Goal: Book appointment/travel/reservation

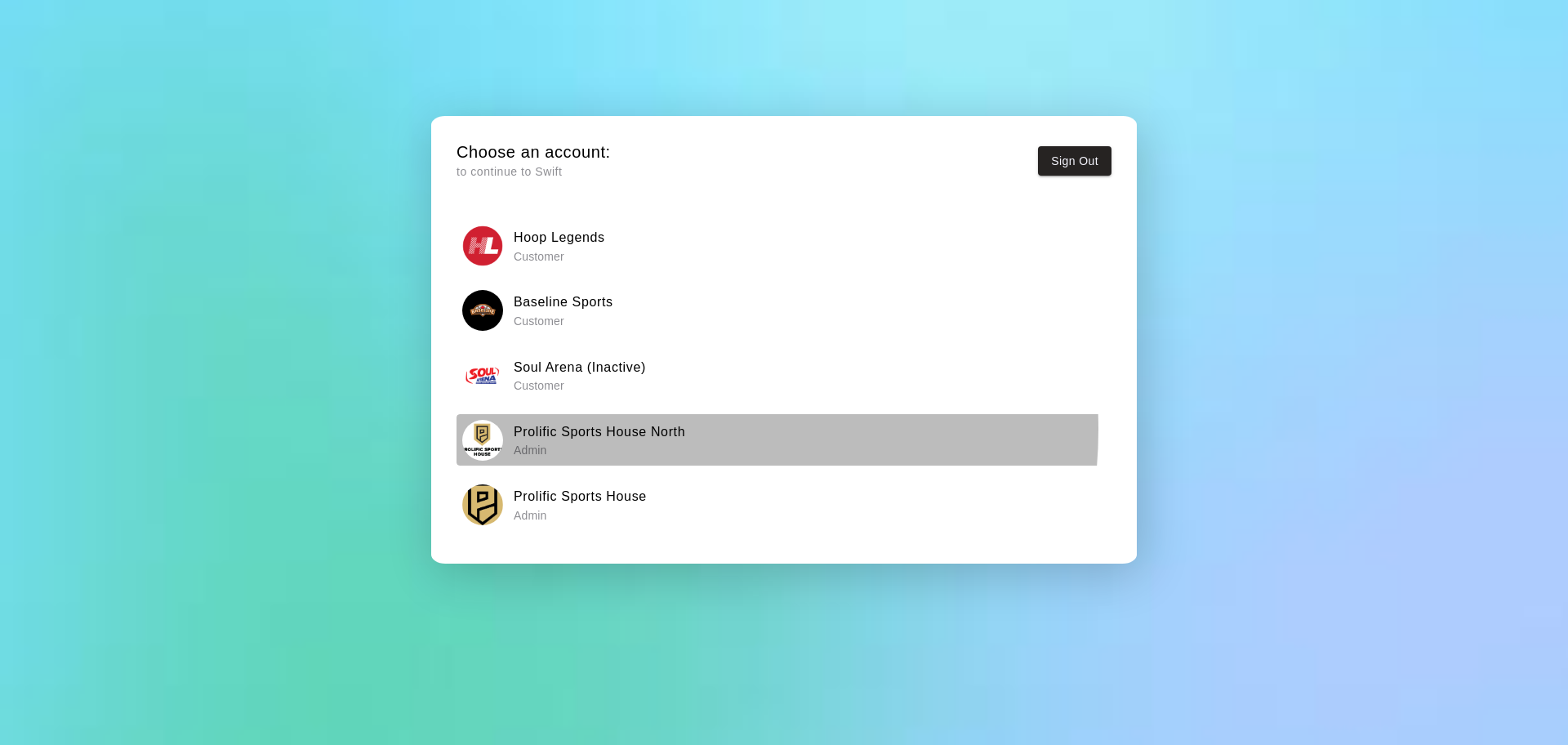
click at [656, 430] on h6 "Prolific Sports House North" at bounding box center [599, 432] width 172 height 21
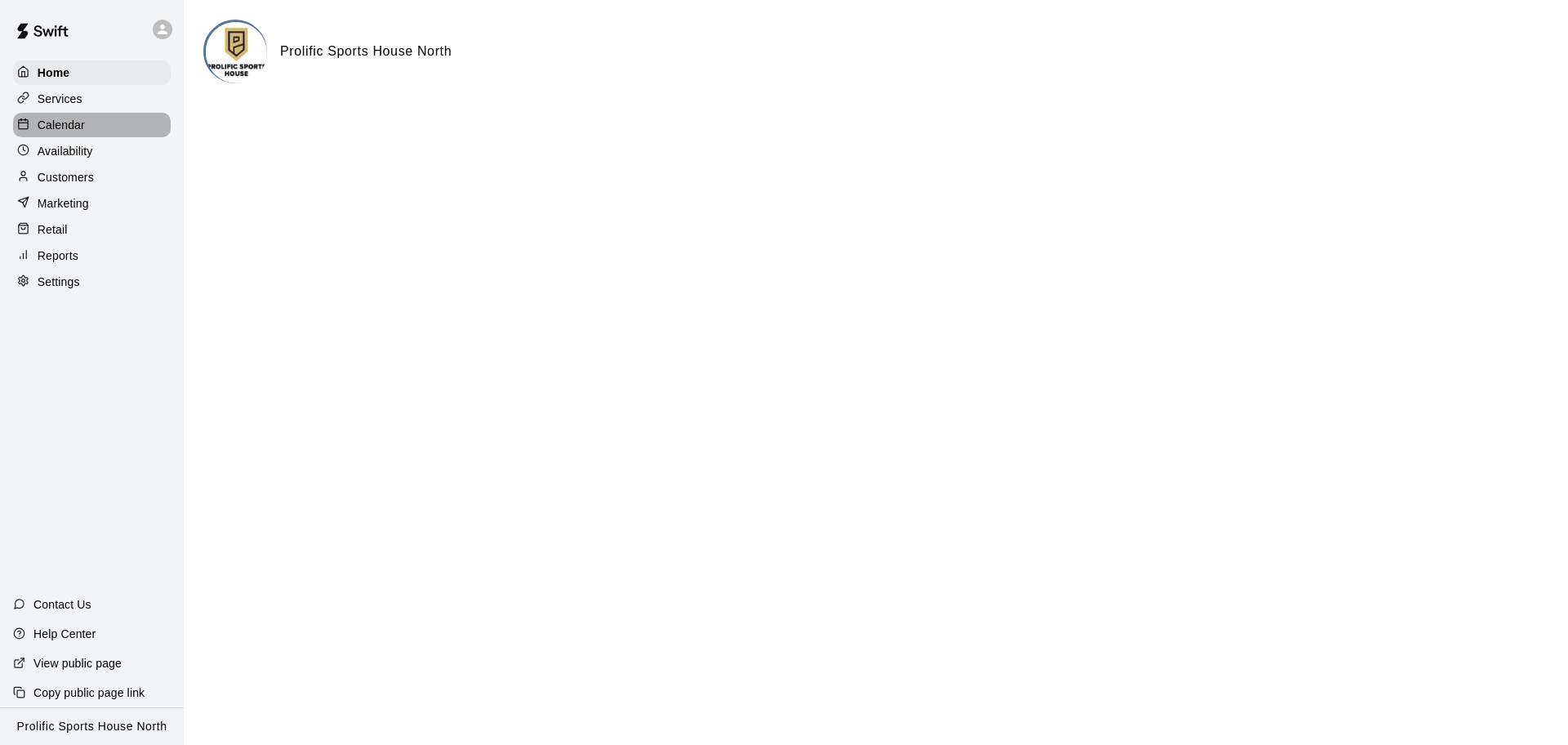
click at [107, 129] on div "Calendar" at bounding box center [92, 124] width 158 height 25
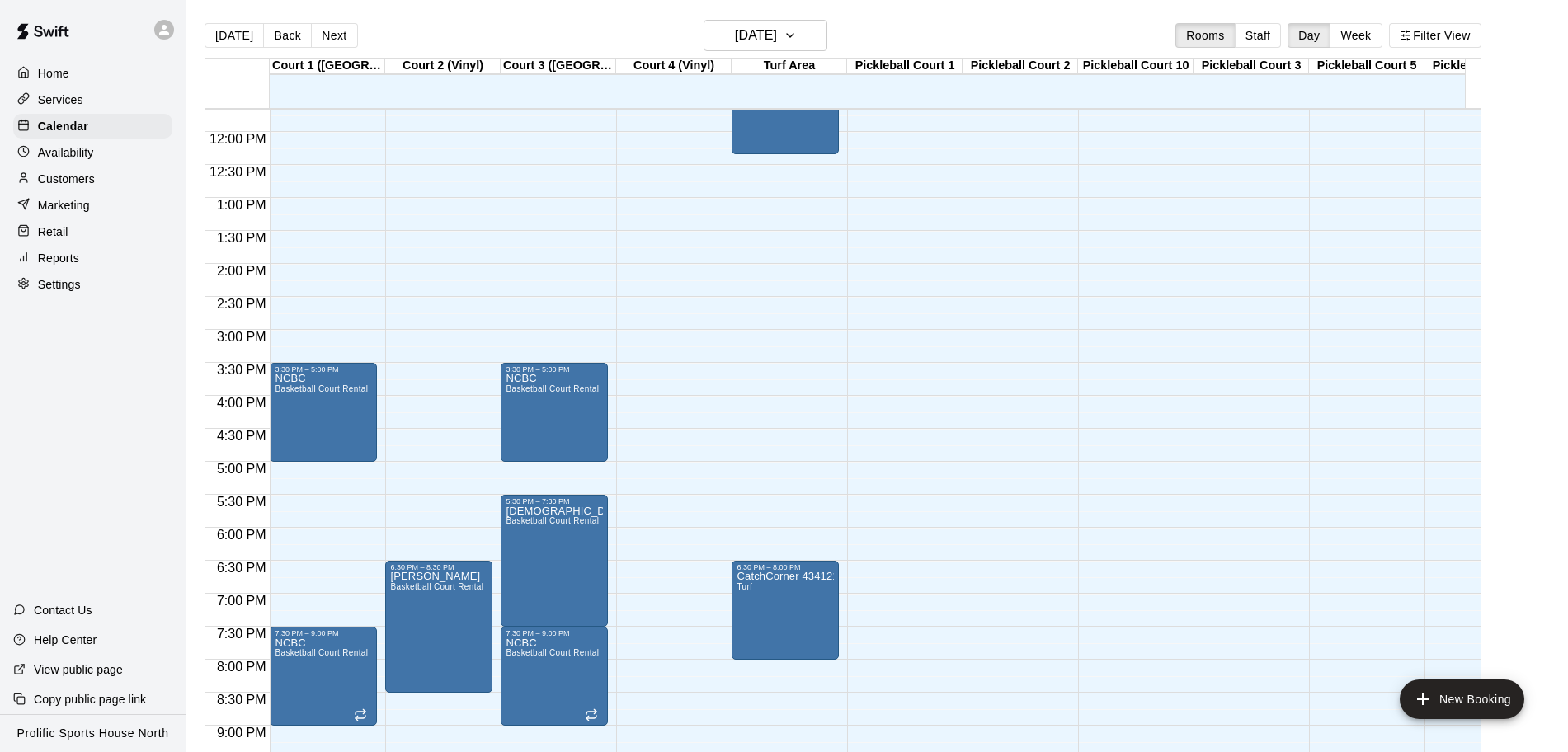
scroll to position [806, 0]
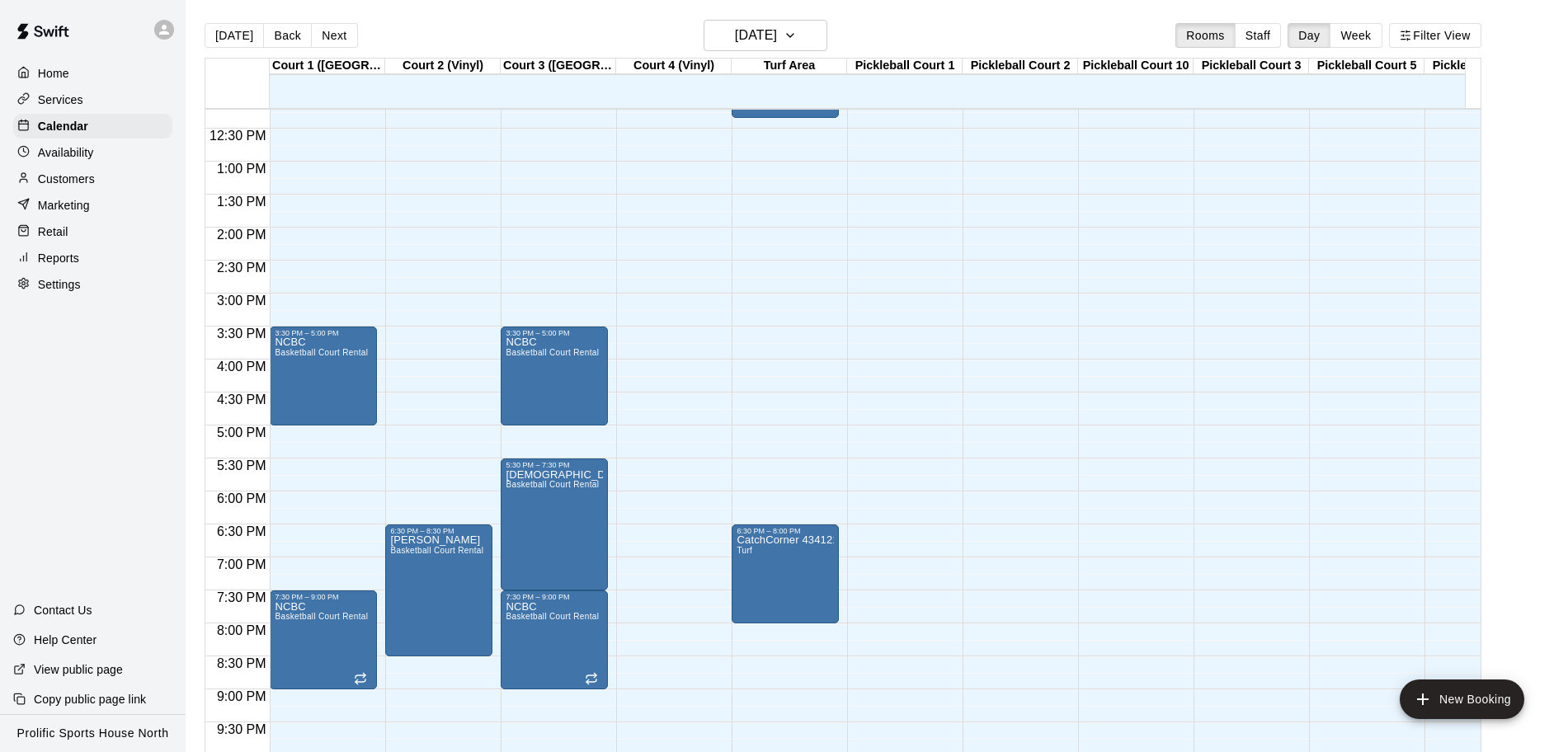
click at [779, 633] on div "12:00 AM – 8:00 AM Closed 11:00 AM – 12:20 PM [PERSON_NAME] 6:30 PM – 8:00 PM C…" at bounding box center [785, 95] width 107 height 1584
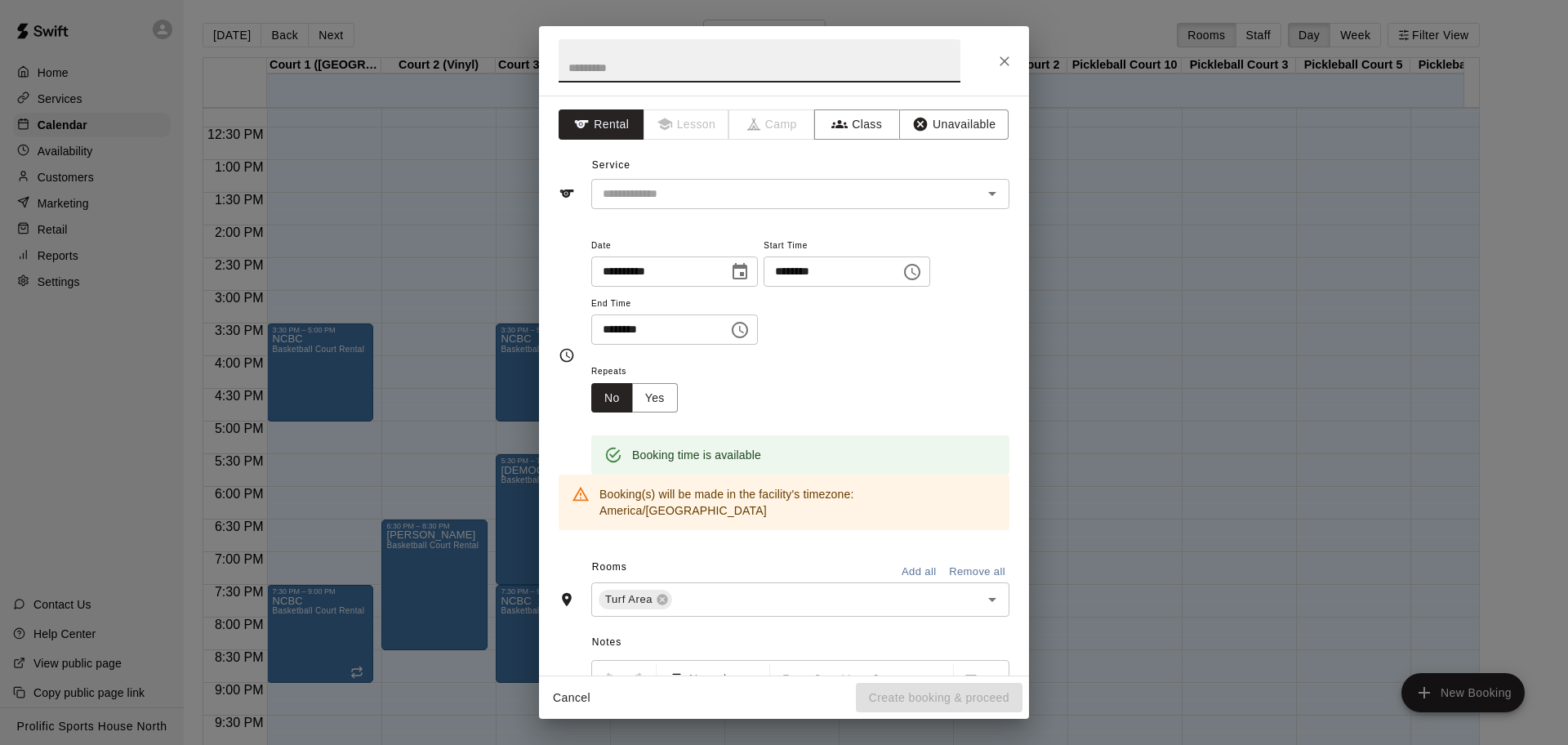
click at [586, 696] on button "Cancel" at bounding box center [572, 698] width 53 height 30
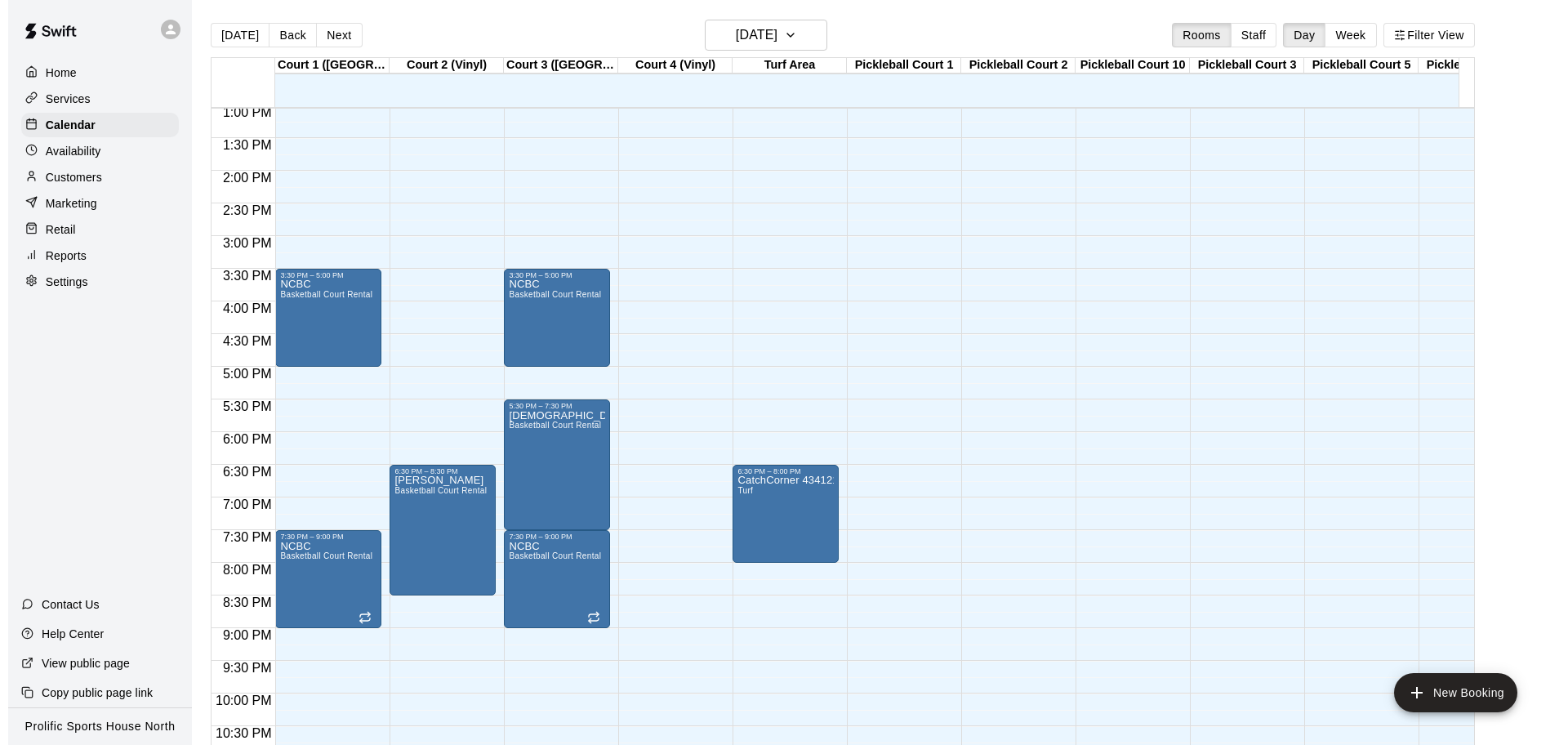
scroll to position [900, 0]
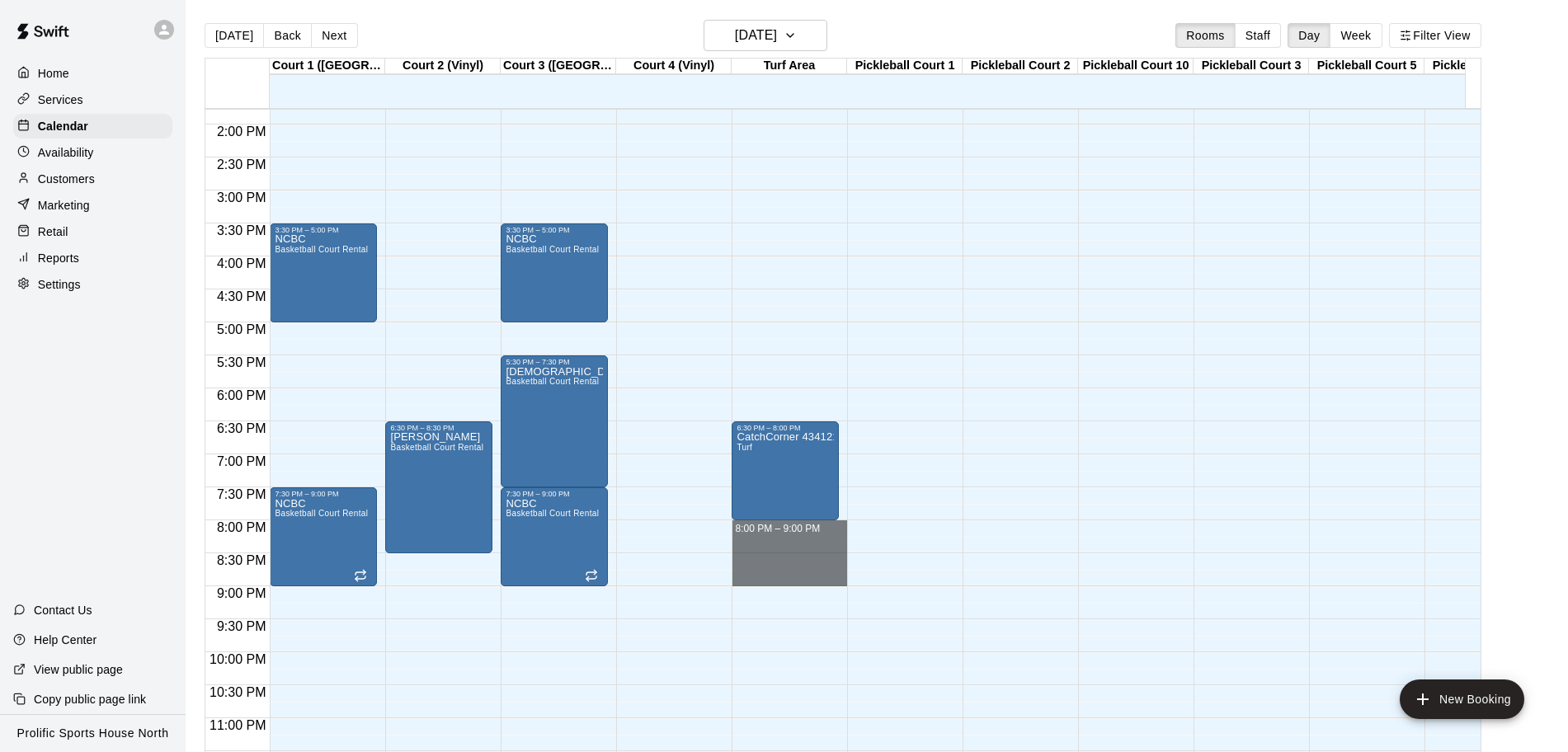
drag, startPoint x: 771, startPoint y: 529, endPoint x: 778, endPoint y: 582, distance: 53.5
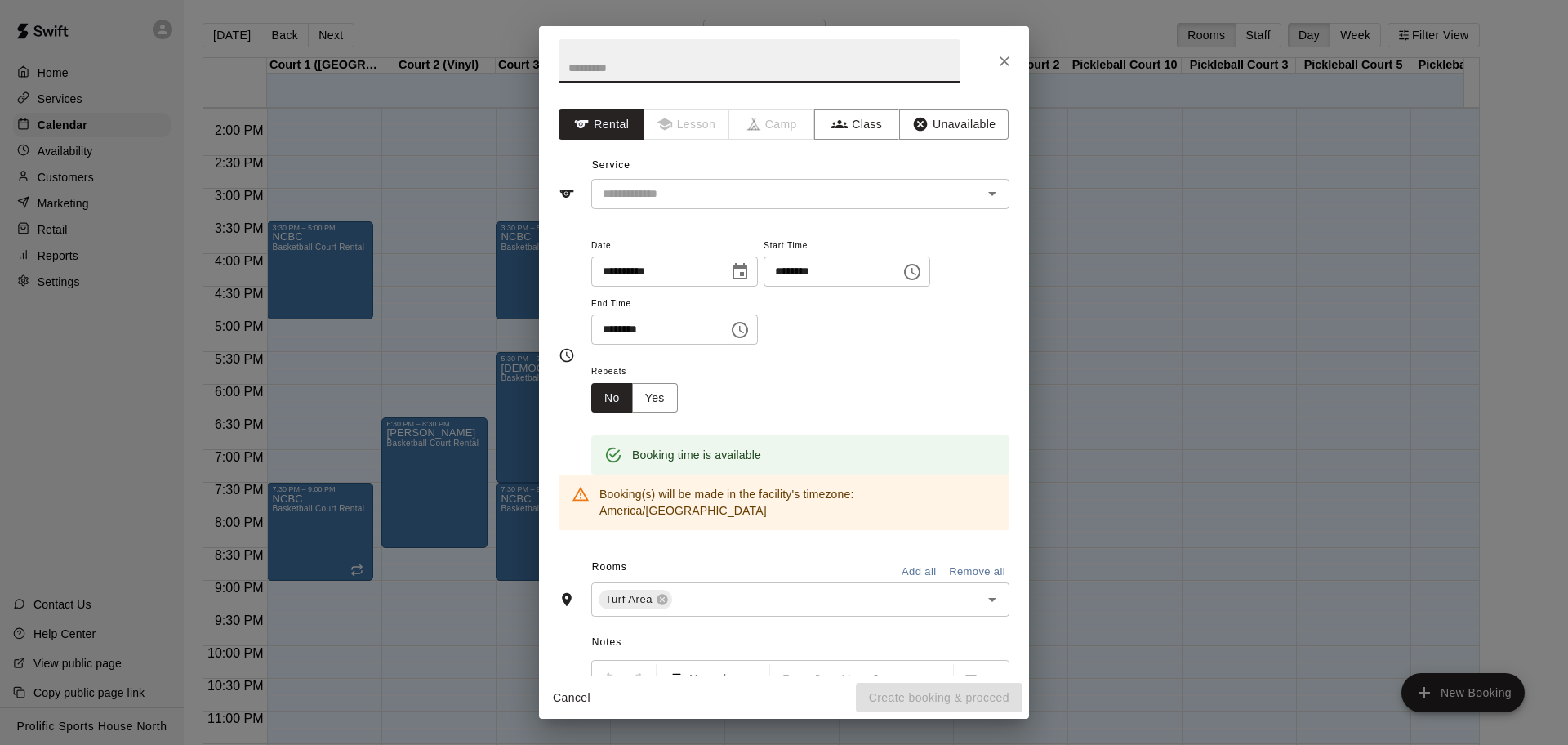
click at [736, 59] on input "text" at bounding box center [759, 61] width 402 height 44
paste input "**********"
type input "**********"
click at [783, 194] on input "text" at bounding box center [776, 194] width 360 height 20
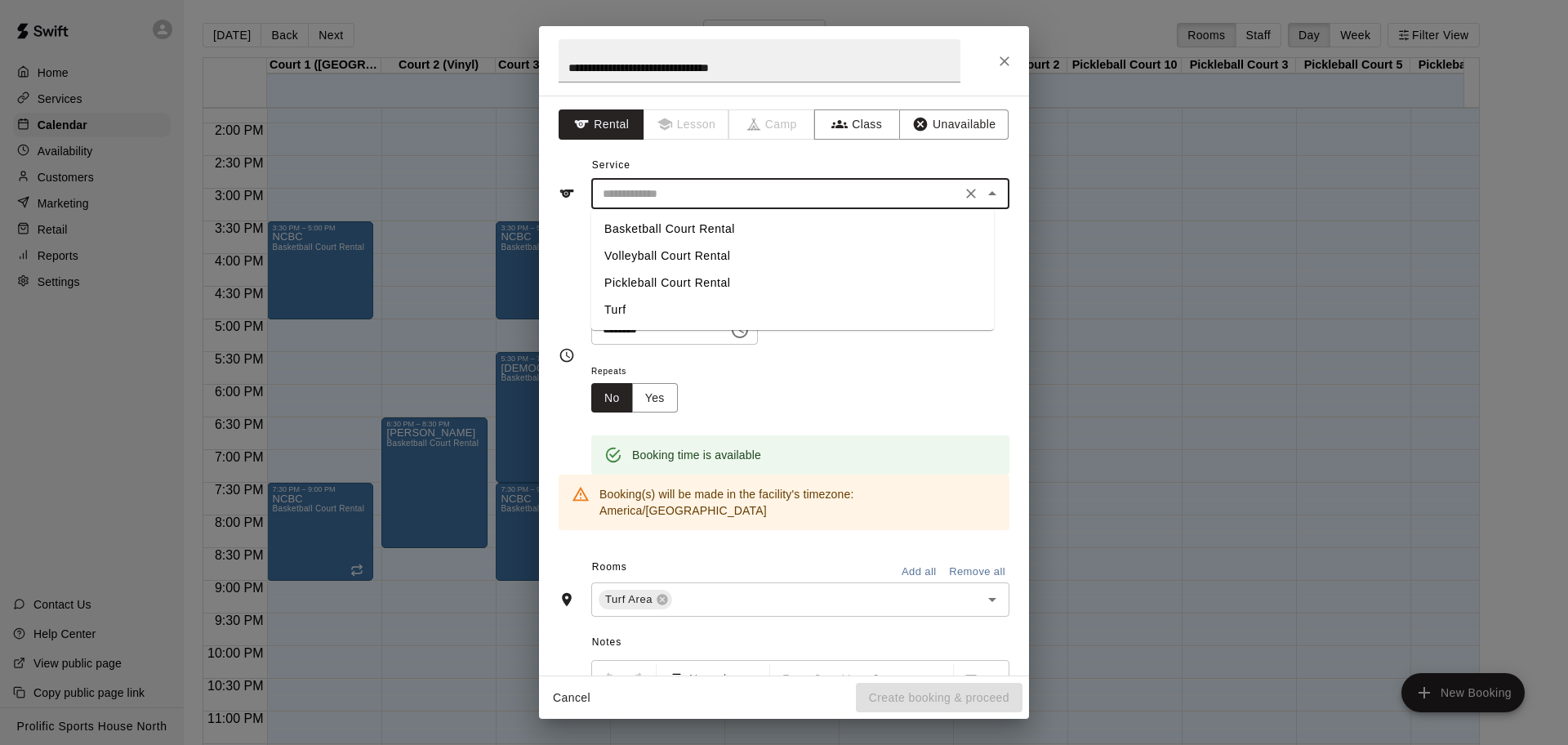
click at [709, 201] on input "text" at bounding box center [776, 194] width 360 height 20
click at [644, 311] on li "Turf" at bounding box center [793, 311] width 403 height 27
type input "****"
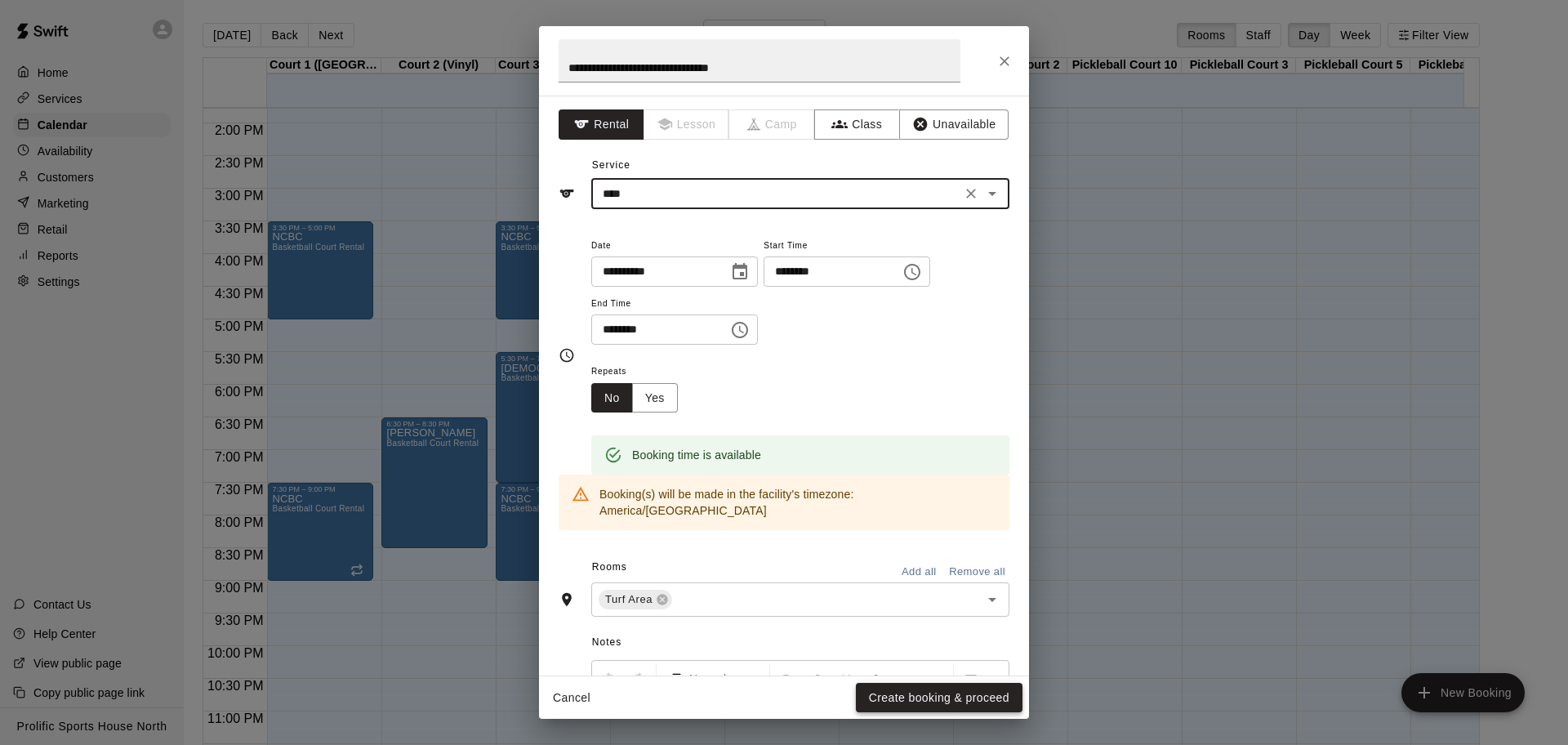
click at [919, 696] on button "Create booking & proceed" at bounding box center [940, 698] width 167 height 30
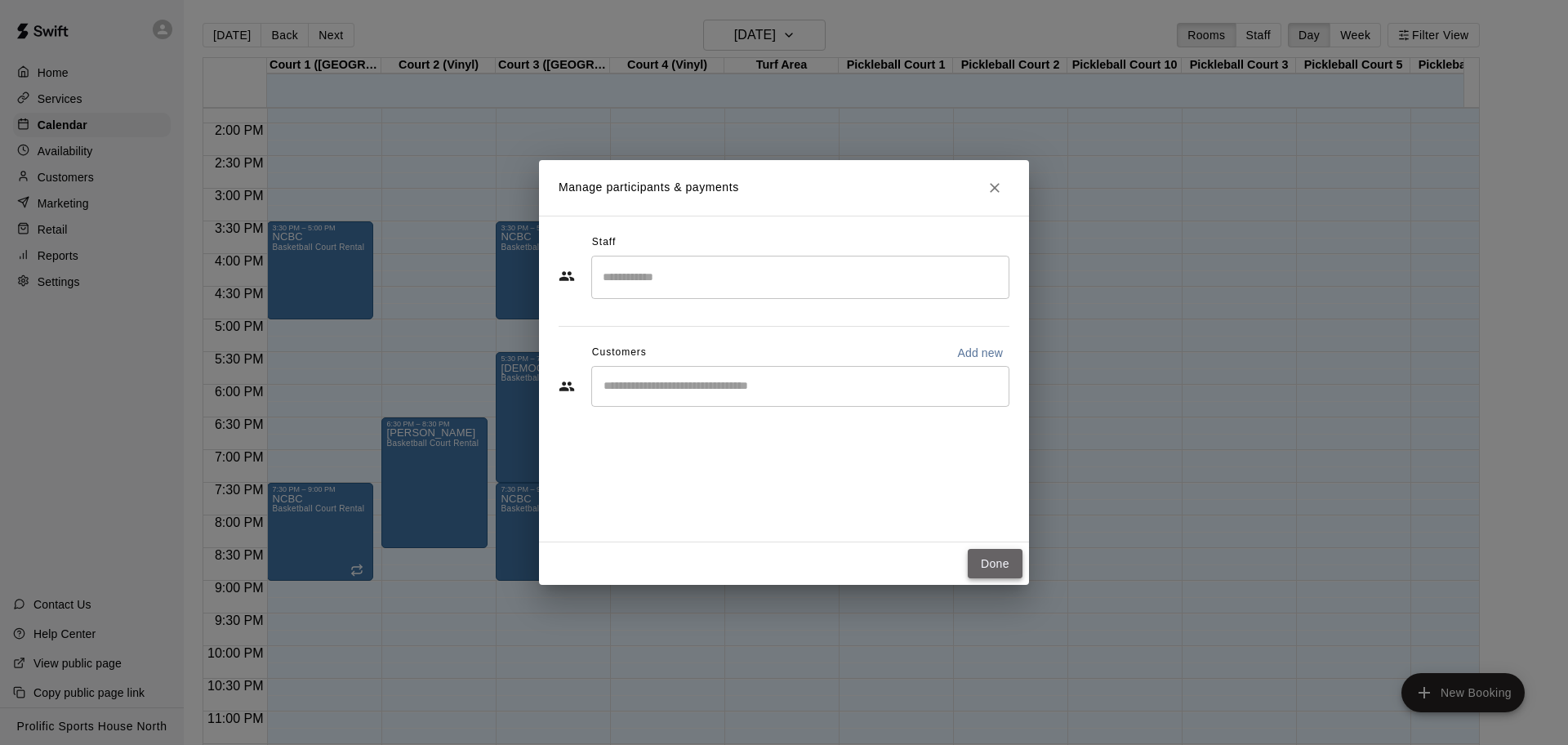
click at [1002, 559] on button "Done" at bounding box center [995, 564] width 54 height 30
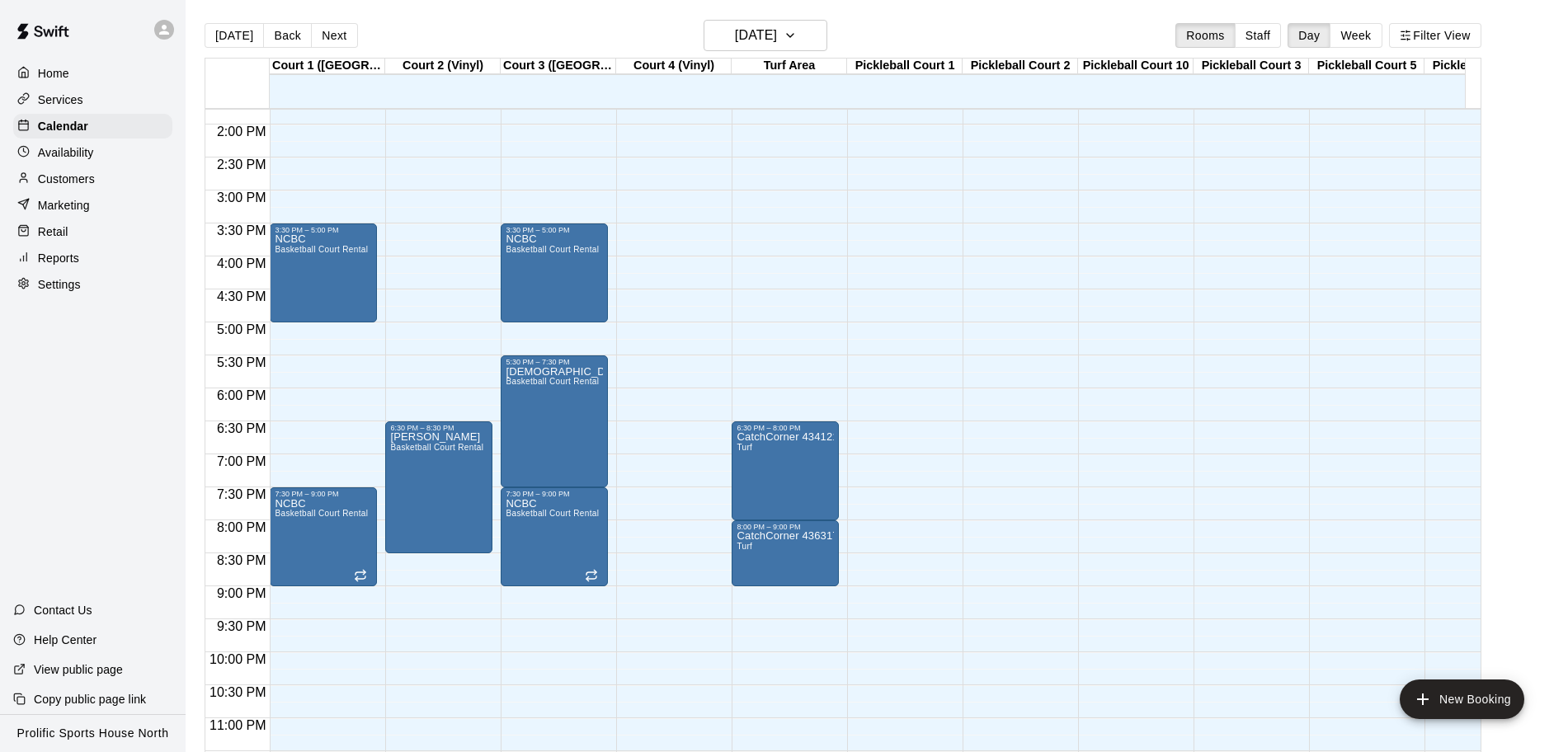
click at [161, 20] on div at bounding box center [164, 30] width 20 height 20
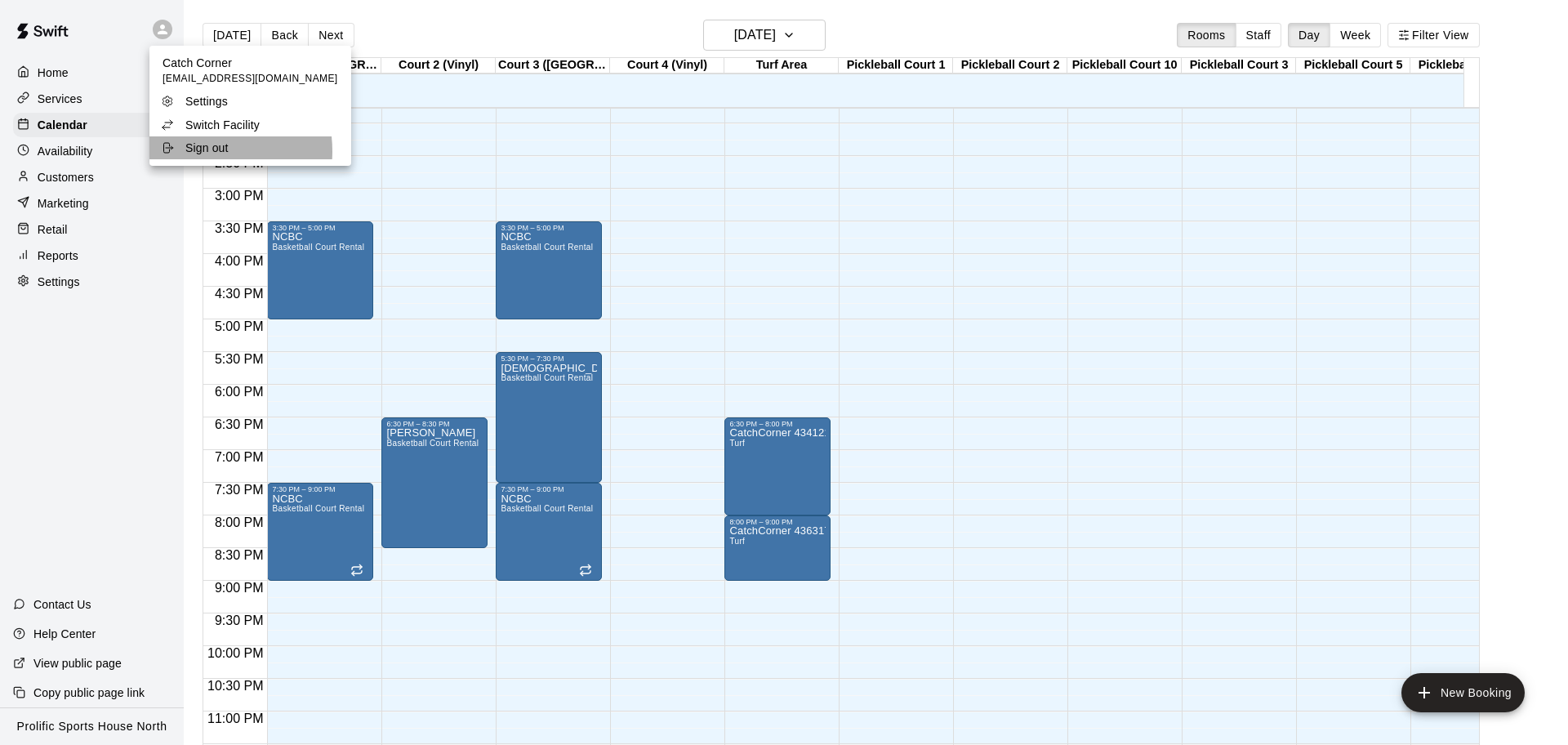
click at [198, 151] on p "Sign out" at bounding box center [207, 148] width 44 height 16
